Goal: Share content

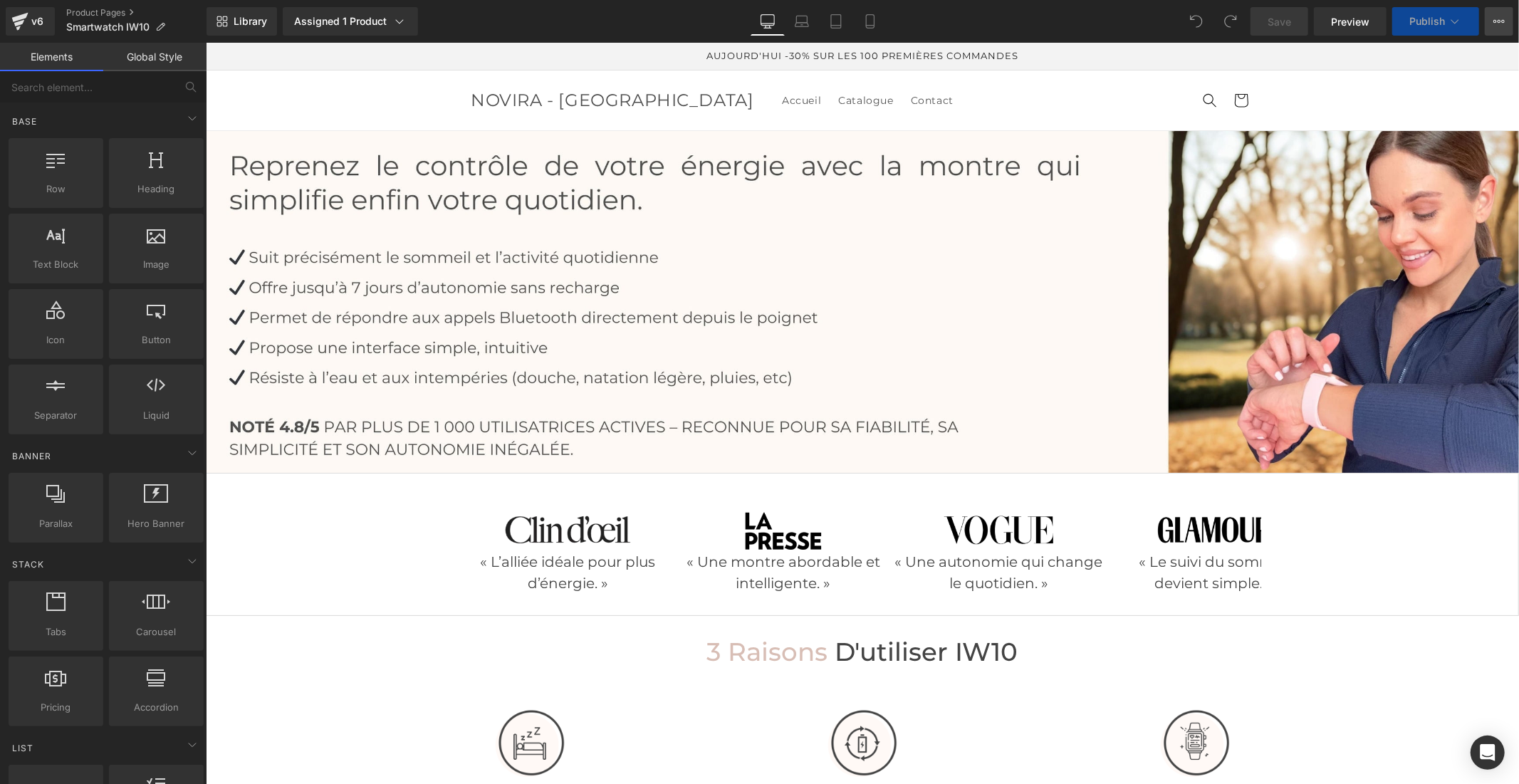
click at [1490, 27] on button "View Live Page View with current Template Save Template to Library Schedule Pub…" at bounding box center [1499, 21] width 29 height 29
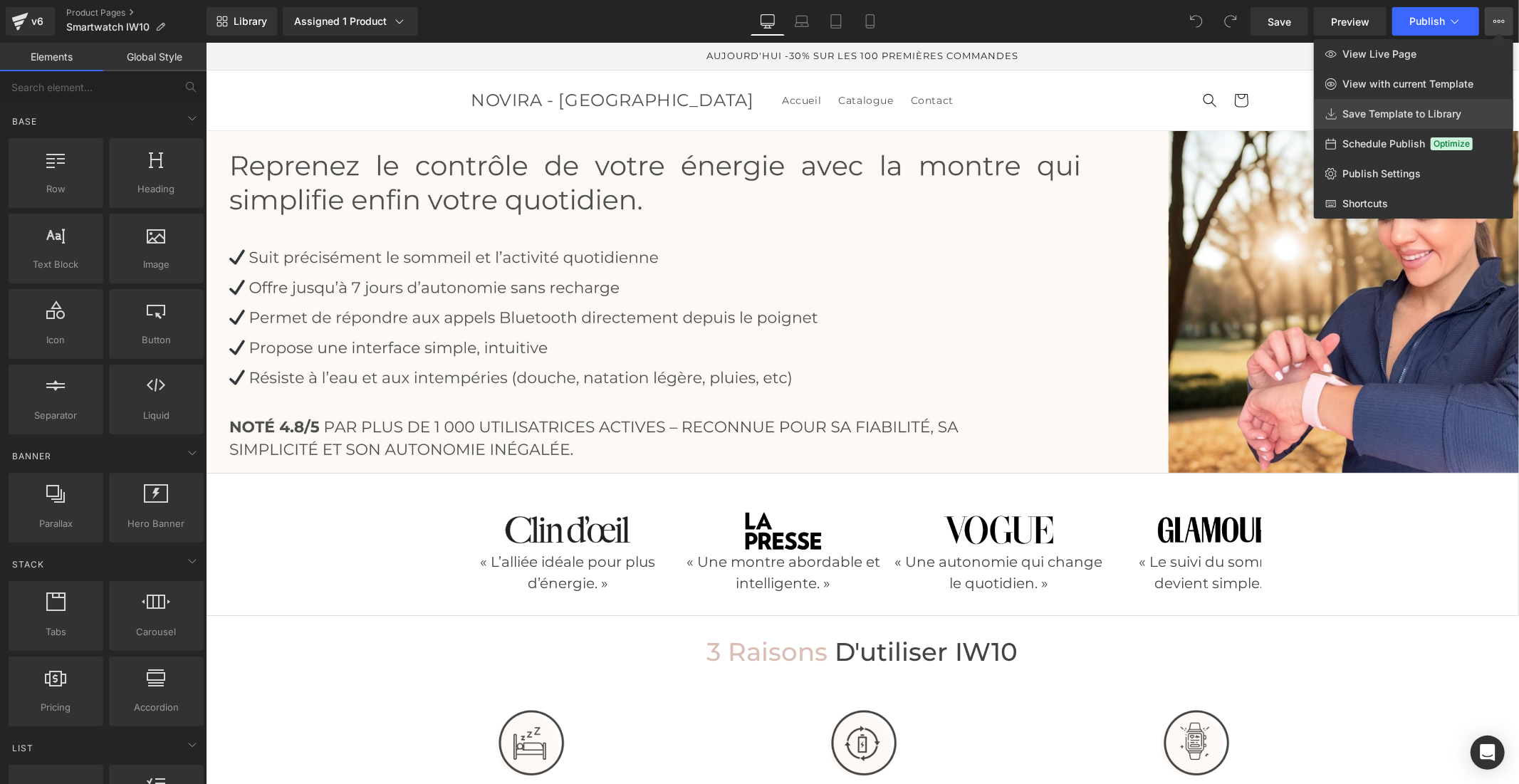
click at [1435, 115] on span "Save Template to Library" at bounding box center [1402, 114] width 119 height 13
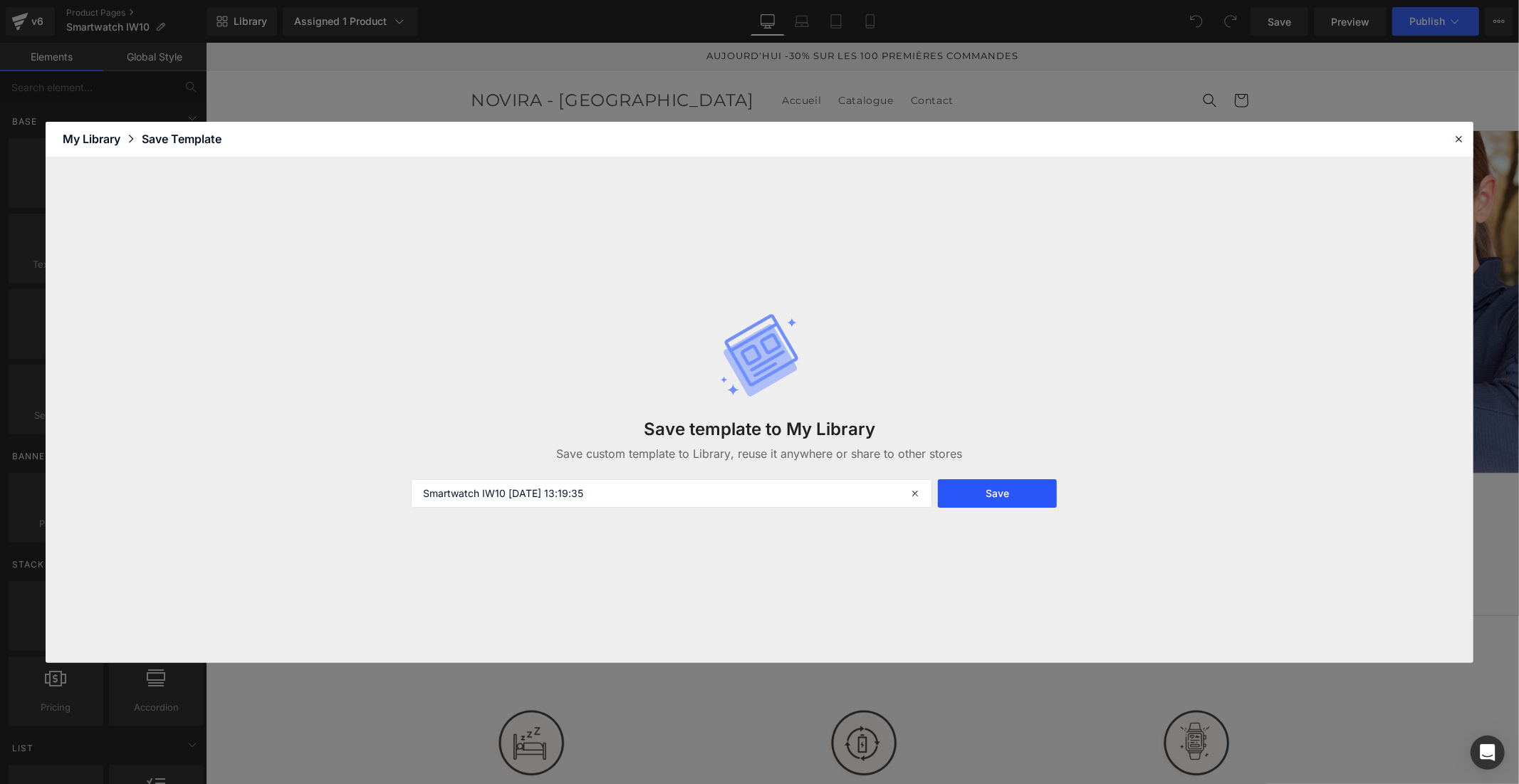
click at [1009, 486] on button "Save" at bounding box center [997, 493] width 119 height 29
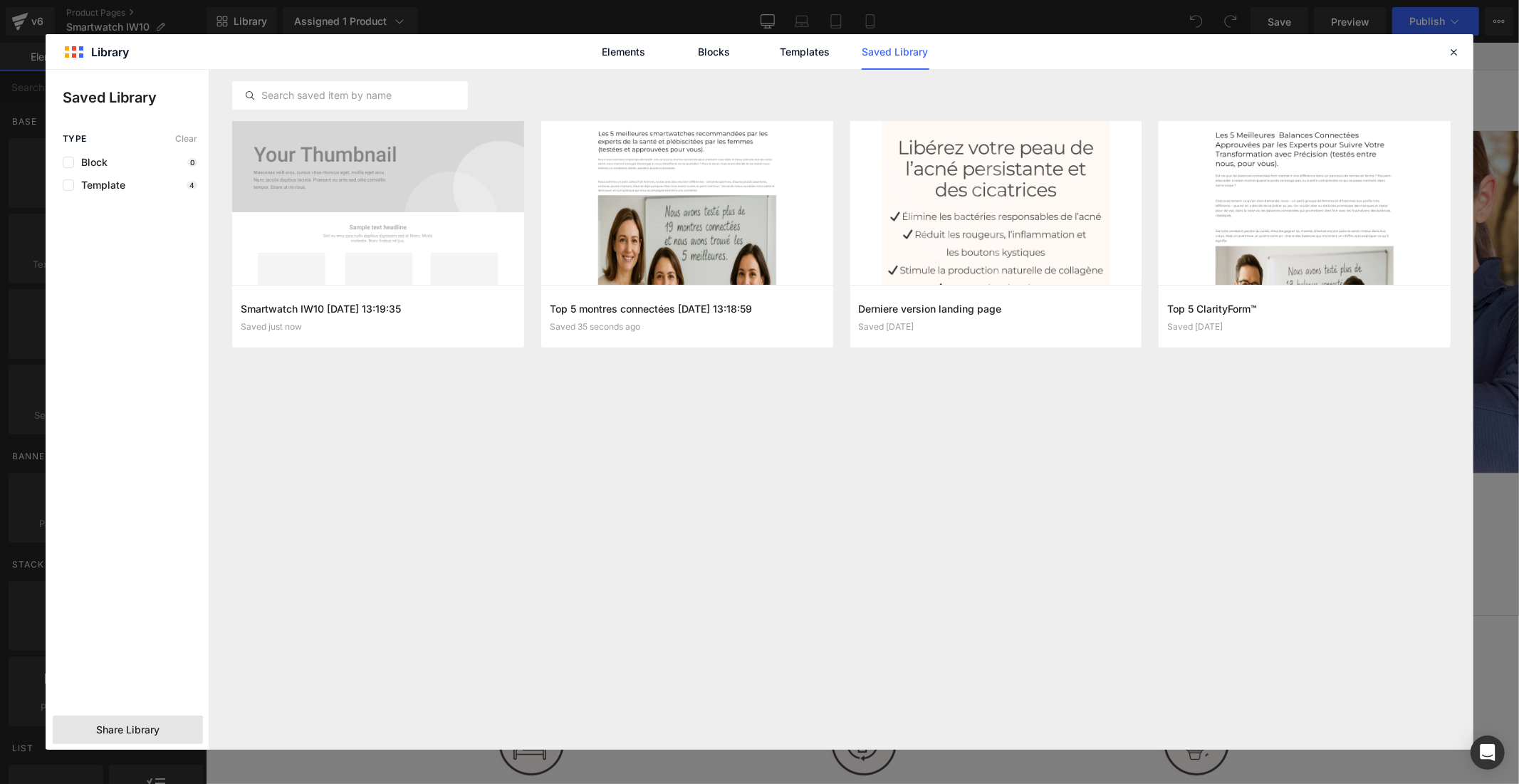
click at [157, 728] on span "Share Library" at bounding box center [127, 730] width 64 height 14
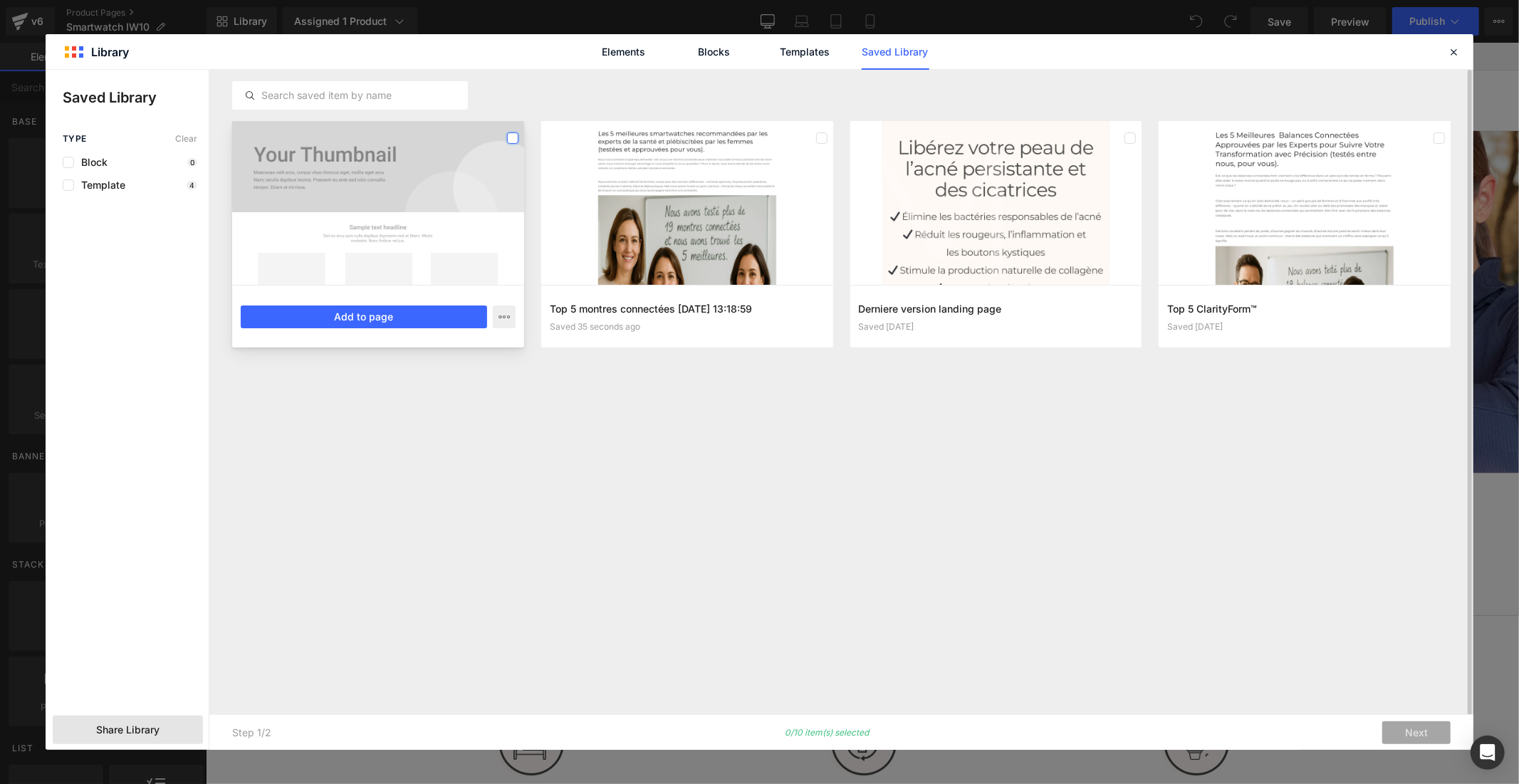
click at [511, 137] on label at bounding box center [513, 138] width 12 height 12
click at [817, 136] on label at bounding box center [822, 138] width 12 height 12
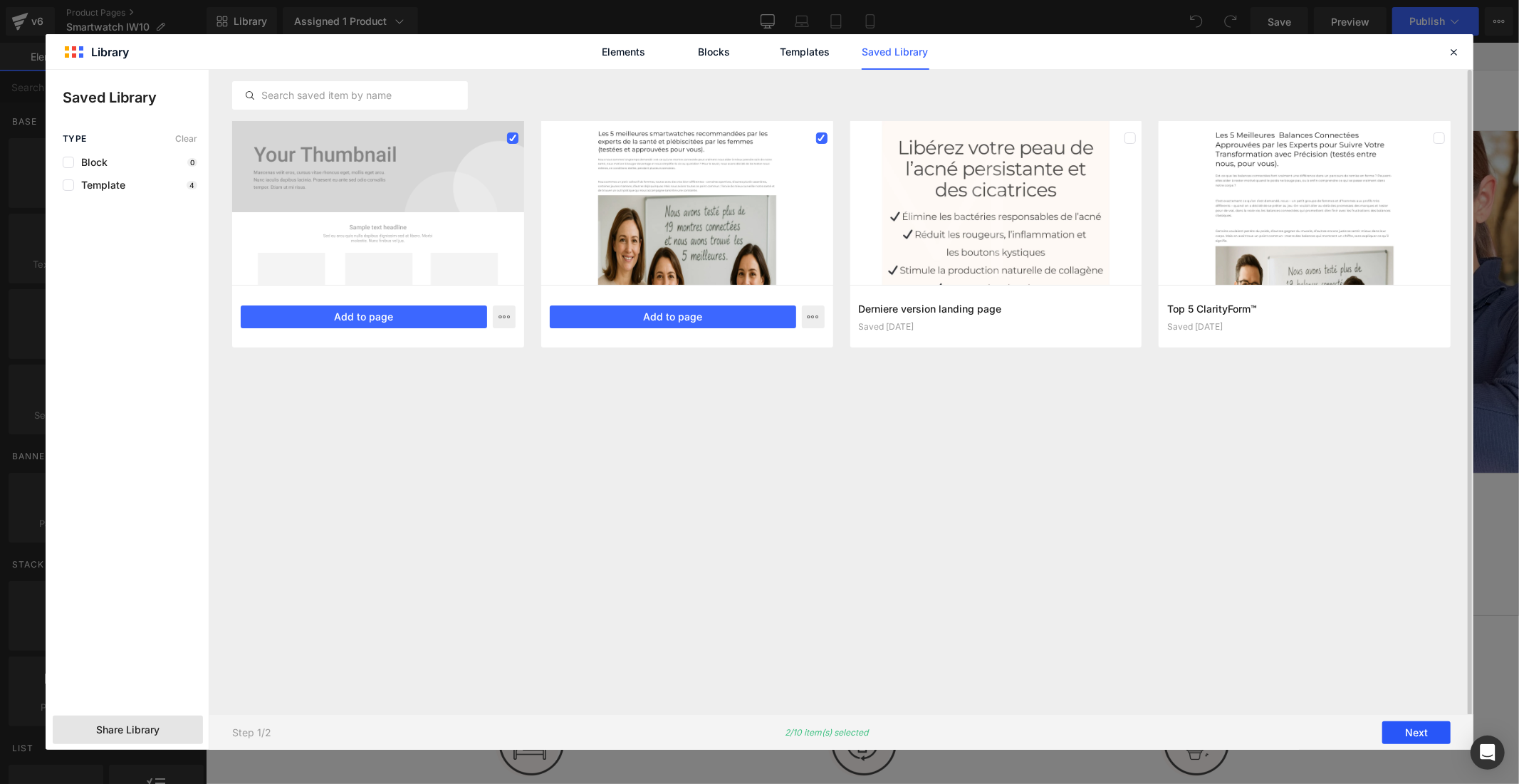
click at [1393, 736] on button "Next" at bounding box center [1416, 732] width 68 height 22
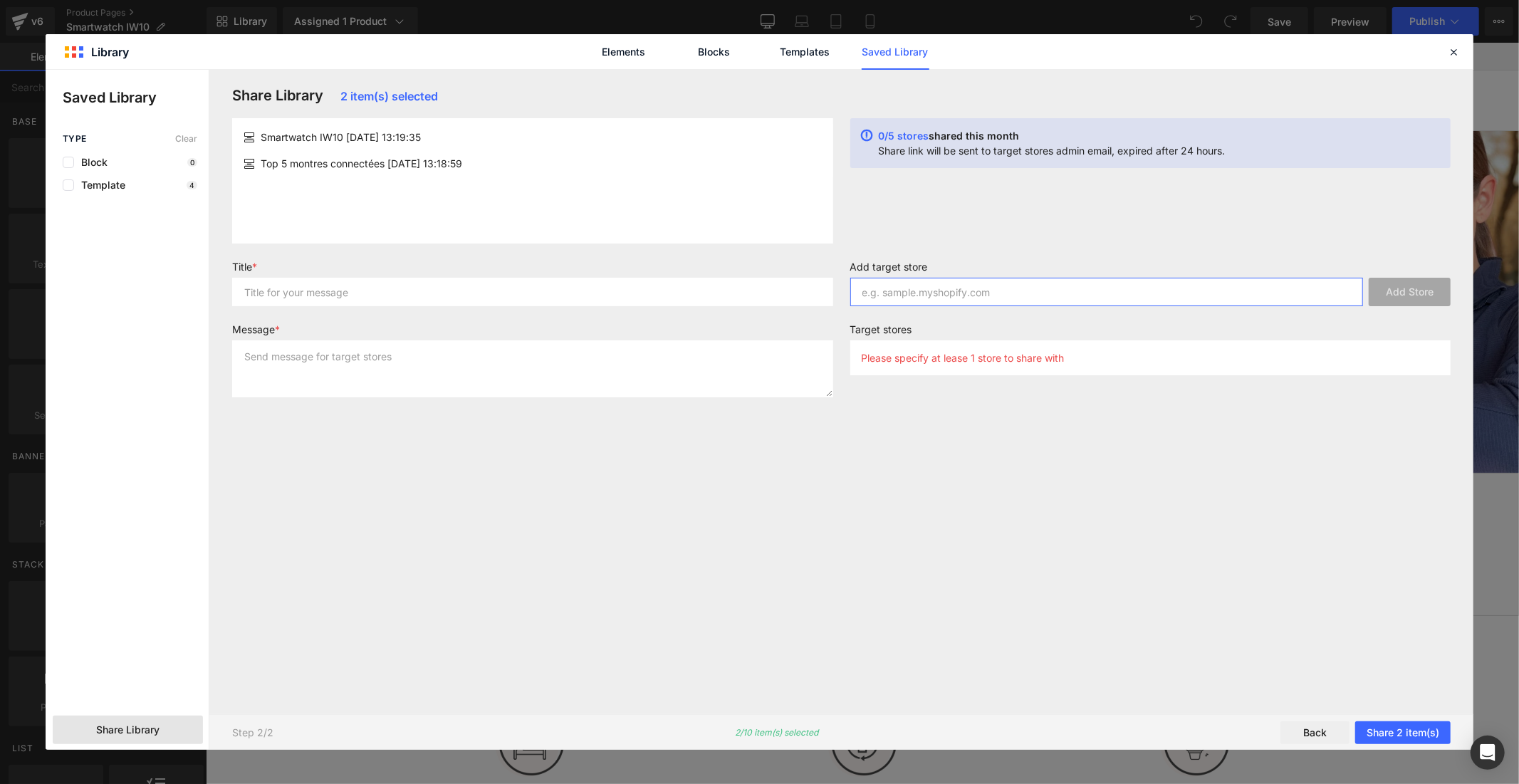
click at [885, 288] on input "text" at bounding box center [1107, 292] width 514 height 29
paste input "yywhdq-vr"
type input "yywhdq-vr"
click at [1413, 295] on button "Add Store" at bounding box center [1410, 292] width 82 height 29
click at [661, 292] on input "text" at bounding box center [533, 292] width 602 height 29
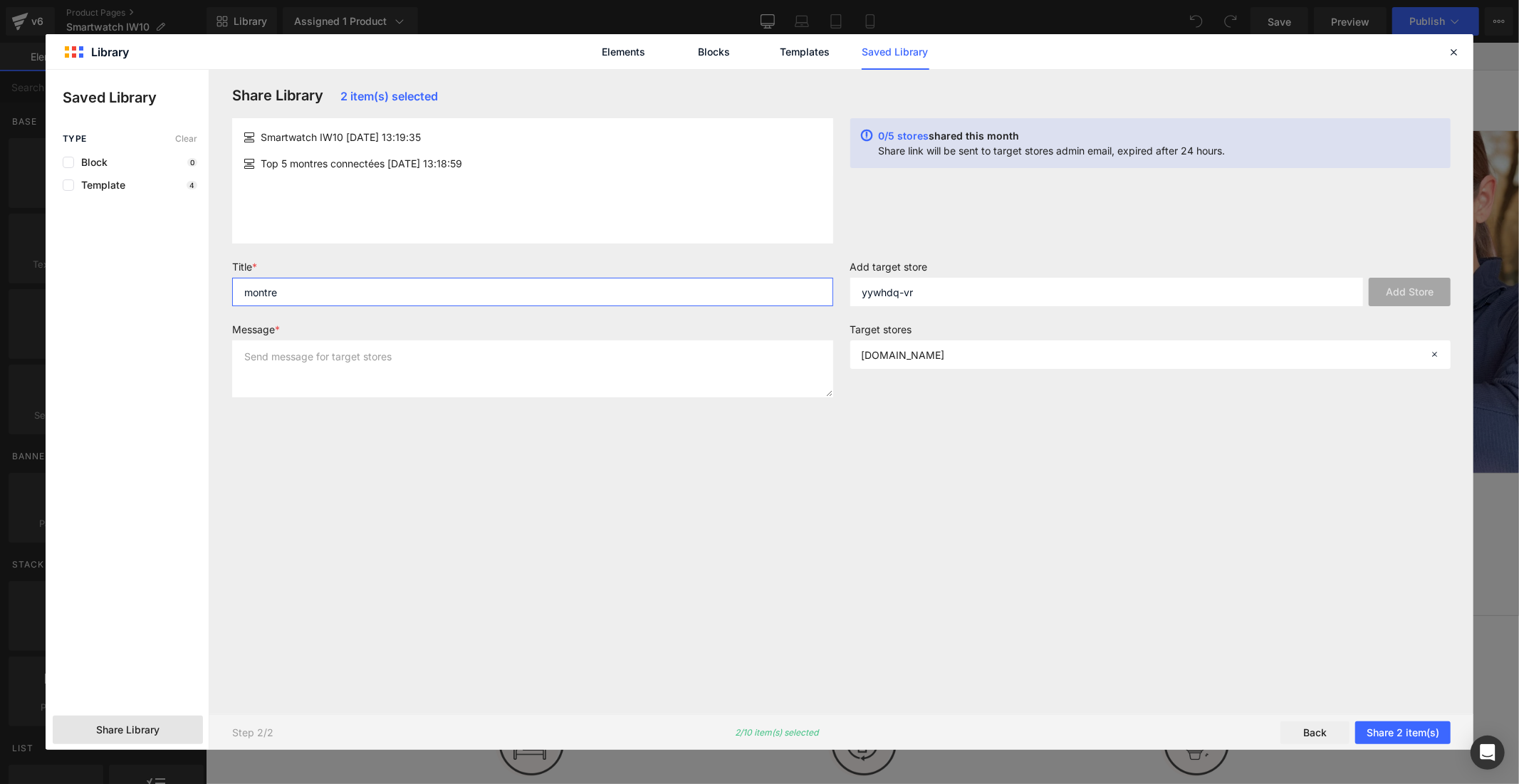
type input "montre"
click at [603, 378] on textarea at bounding box center [533, 369] width 602 height 57
type textarea "montre"
click at [1375, 737] on button "Share 2 item(s)" at bounding box center [1403, 732] width 96 height 22
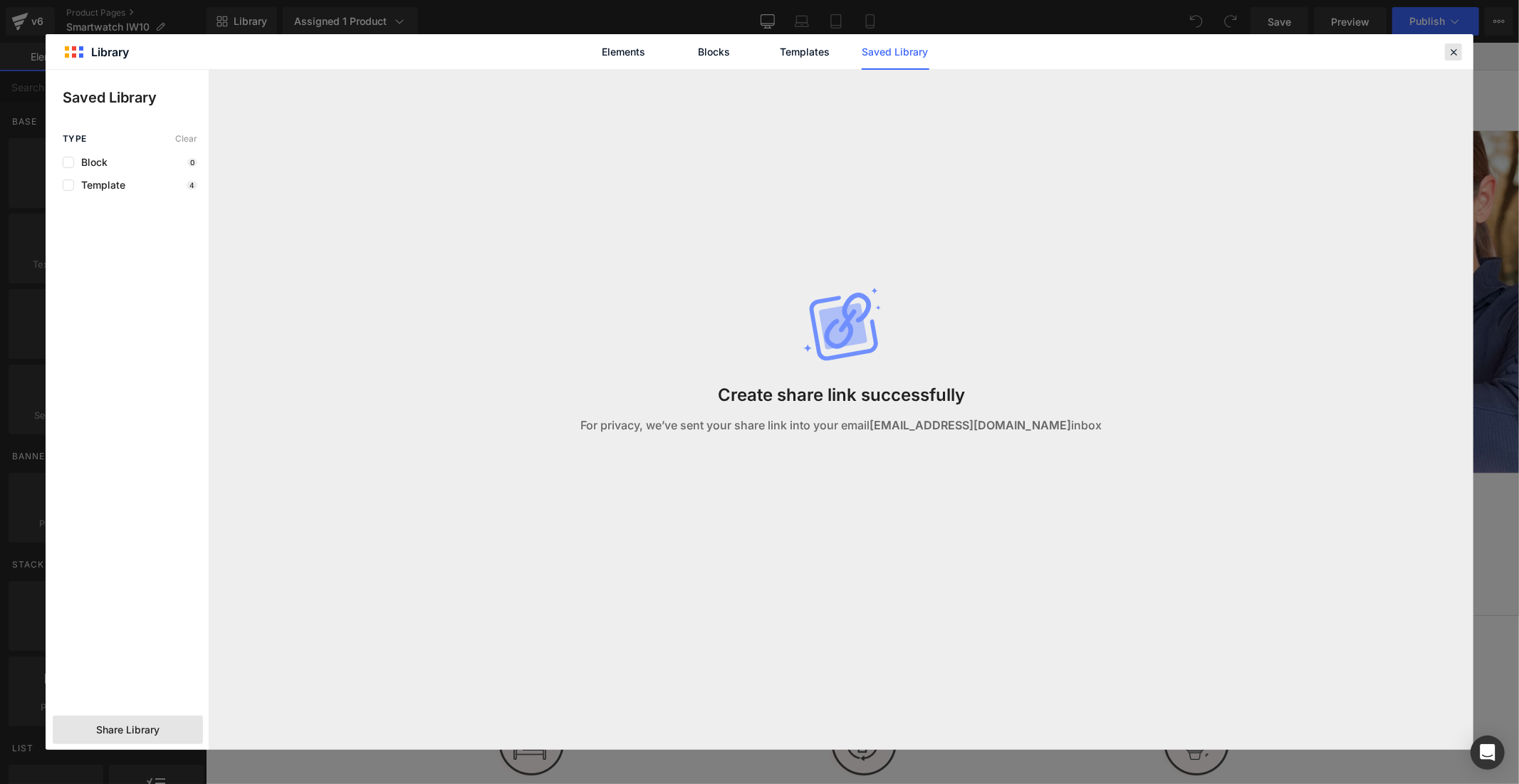
click at [1456, 53] on icon at bounding box center [1454, 52] width 13 height 13
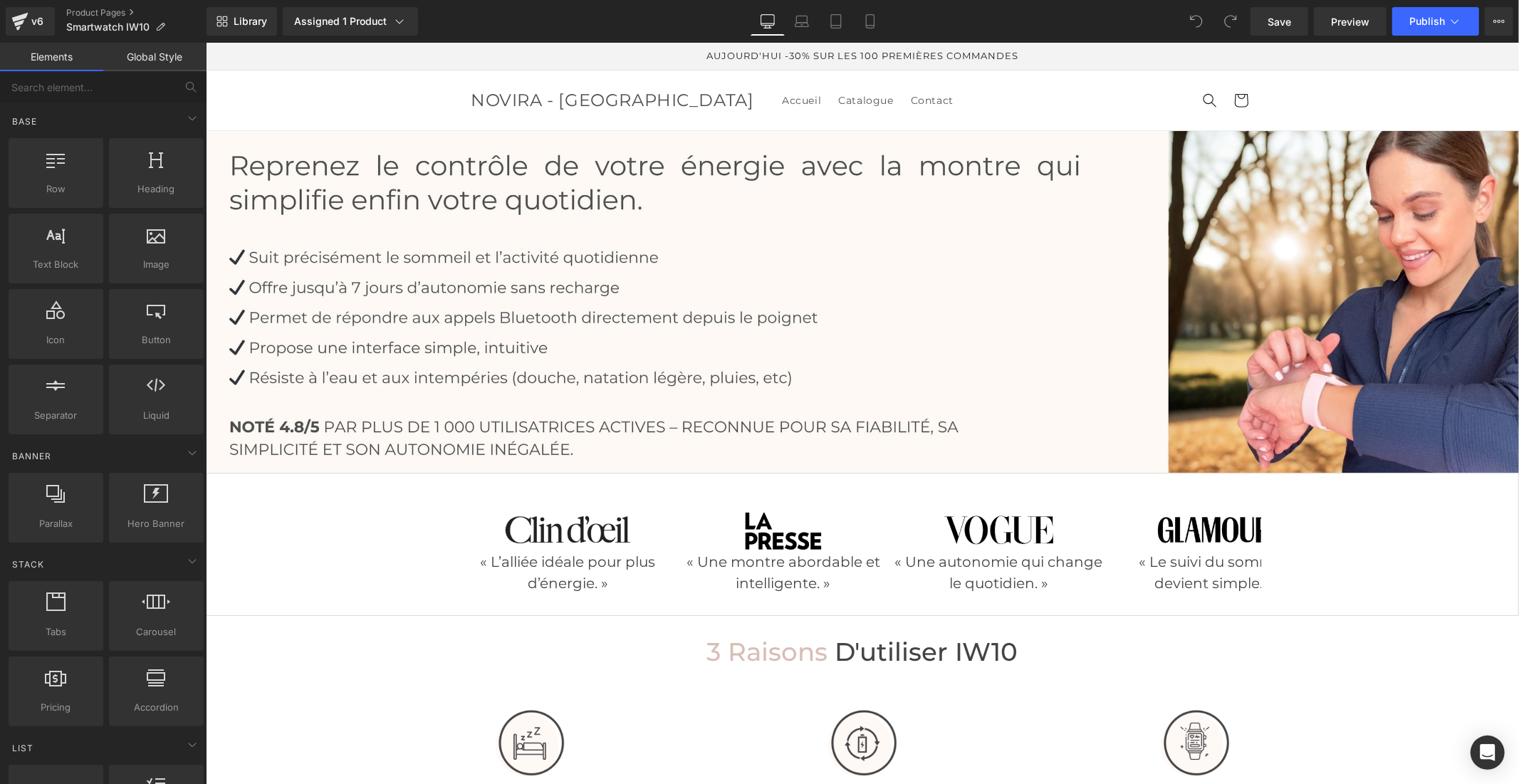
drag, startPoint x: 40, startPoint y: 20, endPoint x: 41, endPoint y: 4, distance: 16.0
click at [39, 19] on div "v6" at bounding box center [38, 21] width 18 height 19
